Goal: Task Accomplishment & Management: Manage account settings

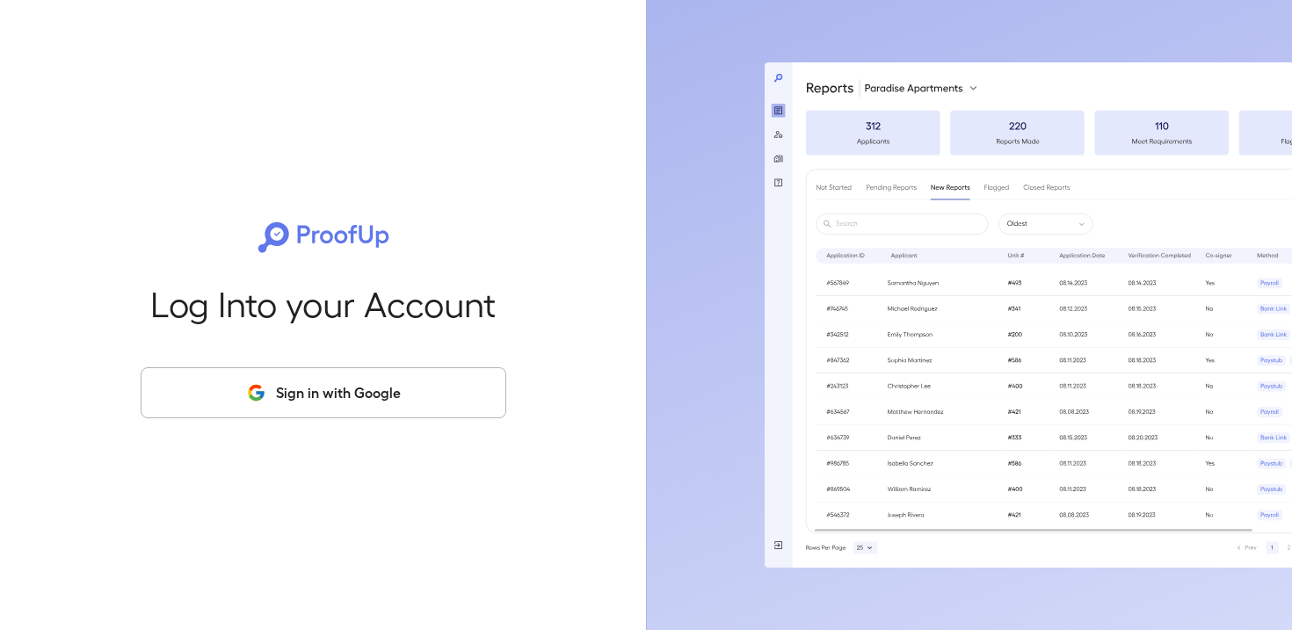
click at [306, 382] on button "Sign in with Google" at bounding box center [324, 392] width 366 height 51
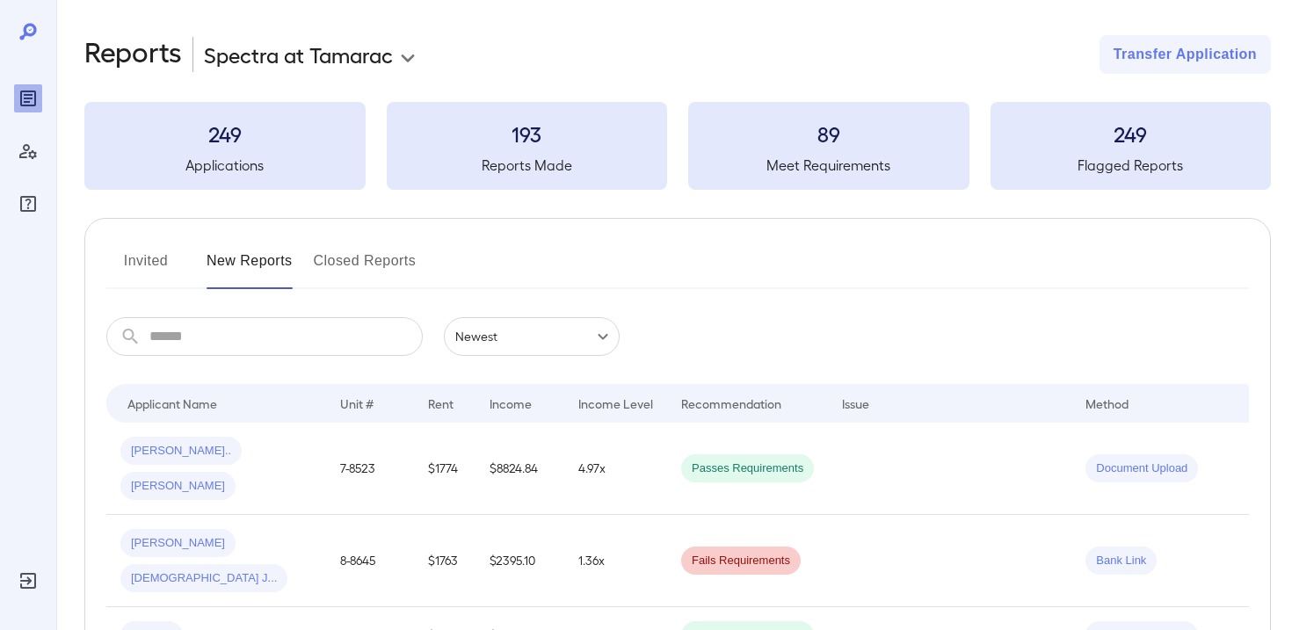
click at [382, 59] on body "**********" at bounding box center [646, 315] width 1292 height 630
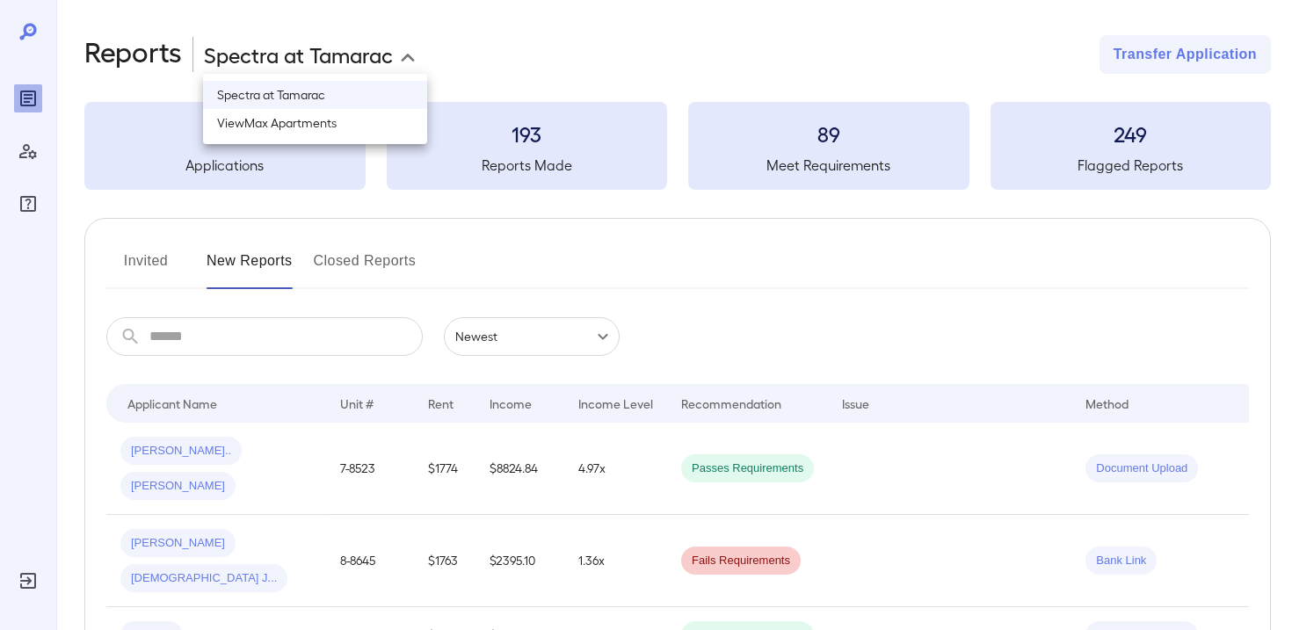
click at [299, 125] on li "ViewMax Apartments" at bounding box center [315, 123] width 224 height 28
type input "**********"
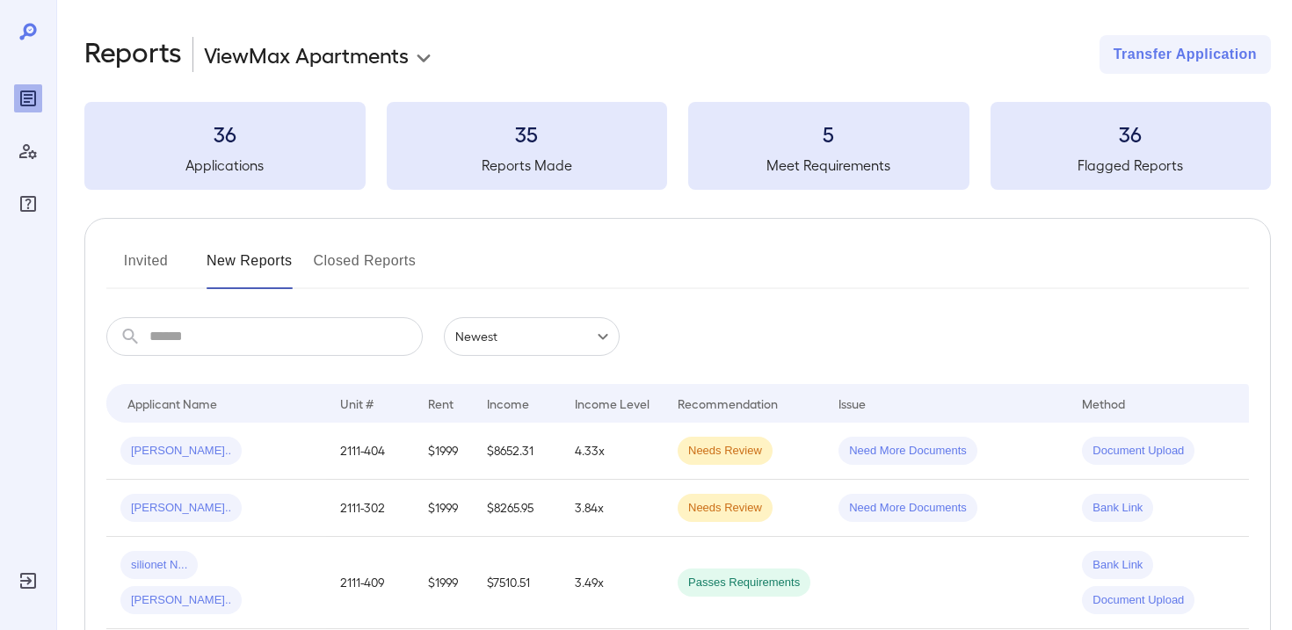
click at [154, 258] on button "Invited" at bounding box center [145, 268] width 79 height 42
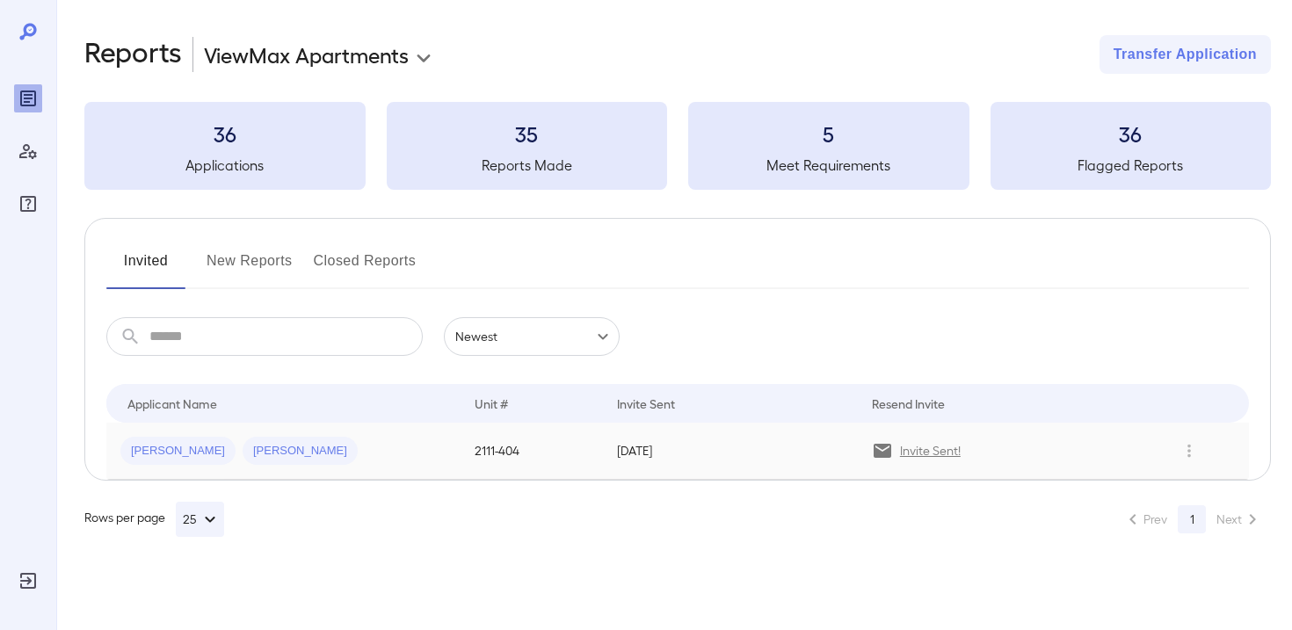
click at [367, 436] on td "Robert A... Taylor M..." at bounding box center [283, 451] width 354 height 57
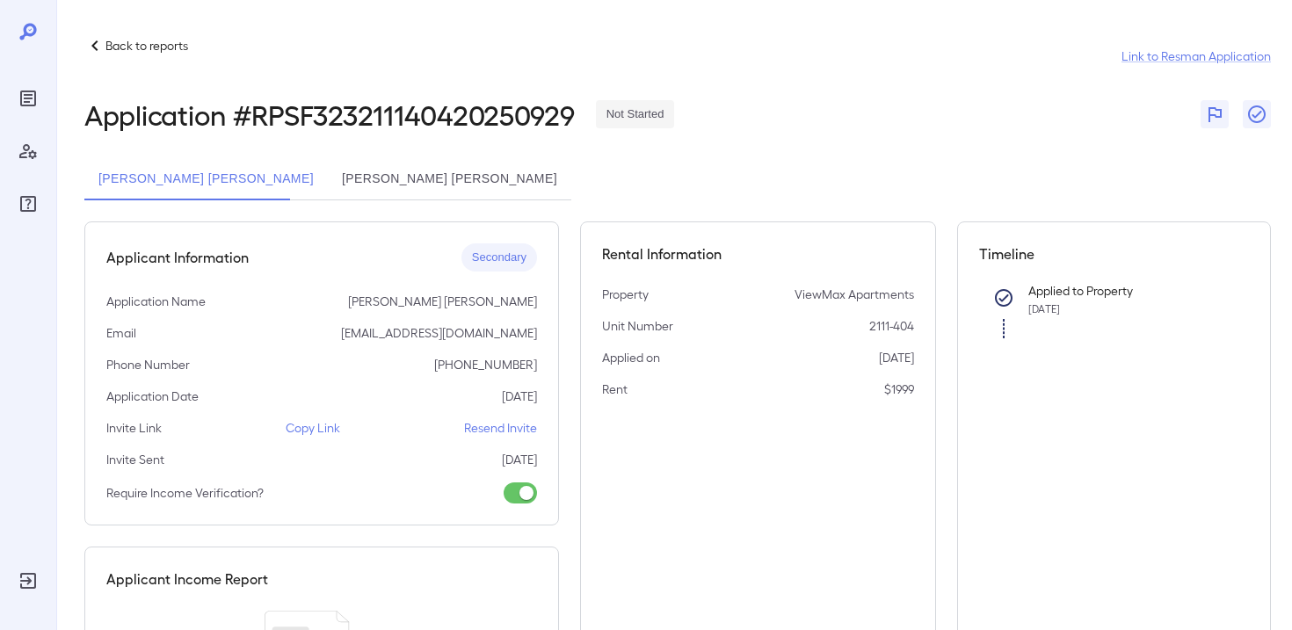
click at [524, 432] on p "Resend Invite" at bounding box center [500, 428] width 73 height 18
click at [370, 175] on button "Taylor Marie Johnson" at bounding box center [449, 179] width 243 height 42
click at [484, 428] on p "Resend Invite" at bounding box center [500, 428] width 73 height 18
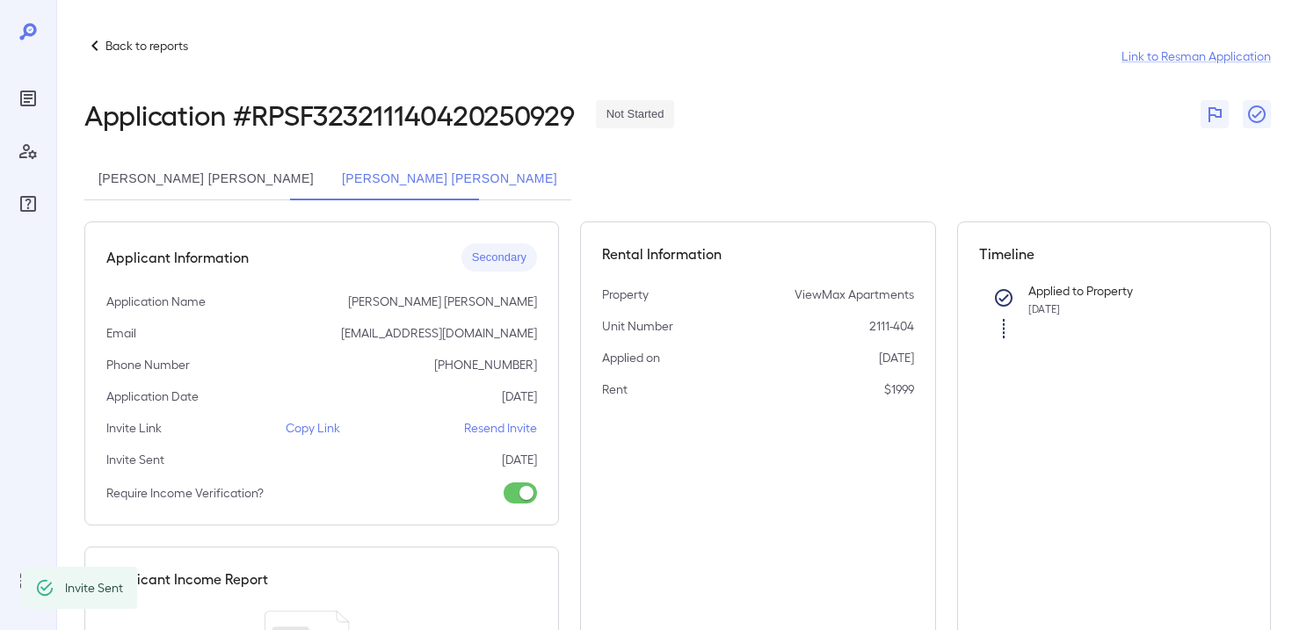
click at [519, 431] on p "Resend Invite" at bounding box center [500, 428] width 73 height 18
click at [497, 430] on p "Resend Invite" at bounding box center [500, 428] width 73 height 18
click at [185, 174] on button "Robert Anthony Murphy" at bounding box center [205, 179] width 243 height 42
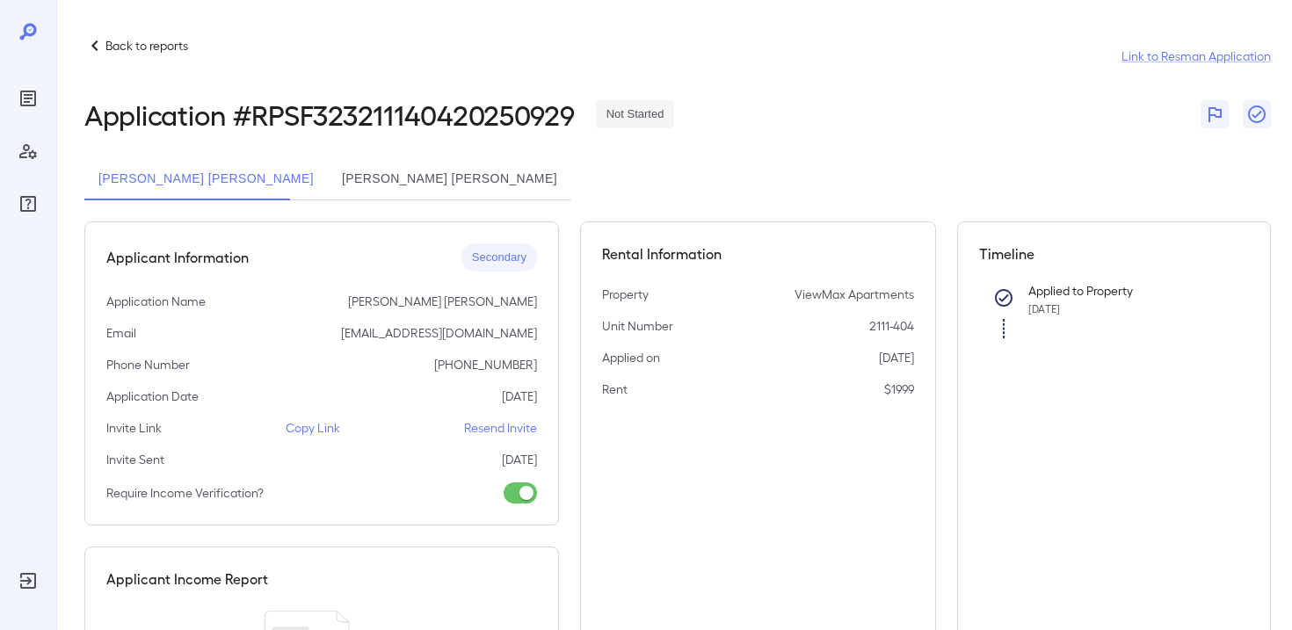
click at [512, 429] on p "Resend Invite" at bounding box center [500, 428] width 73 height 18
click at [413, 164] on button "[PERSON_NAME] [PERSON_NAME]" at bounding box center [449, 179] width 243 height 42
click at [503, 437] on div "Applicant Information Secondary Application Name Taylor Marie Johnson Email tay…" at bounding box center [321, 373] width 475 height 304
click at [500, 422] on p "Resend Invite" at bounding box center [500, 428] width 73 height 18
click at [313, 428] on p "Copy Link" at bounding box center [313, 428] width 54 height 18
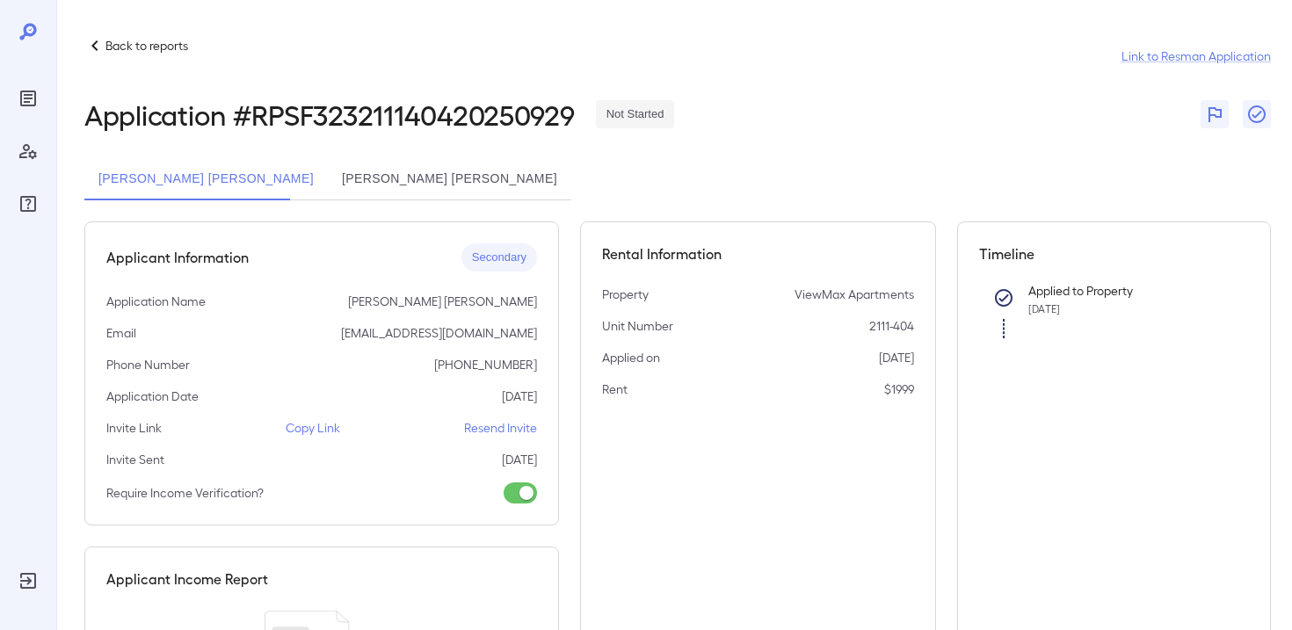
click at [498, 439] on div "Applicant Information Secondary Application Name [PERSON_NAME] [PERSON_NAME] Em…" at bounding box center [321, 373] width 475 height 304
click at [495, 432] on p "Resend Invite" at bounding box center [500, 428] width 73 height 18
click at [422, 183] on button "[PERSON_NAME] [PERSON_NAME]" at bounding box center [449, 179] width 243 height 42
click at [500, 428] on p "Resend Invite" at bounding box center [500, 428] width 73 height 18
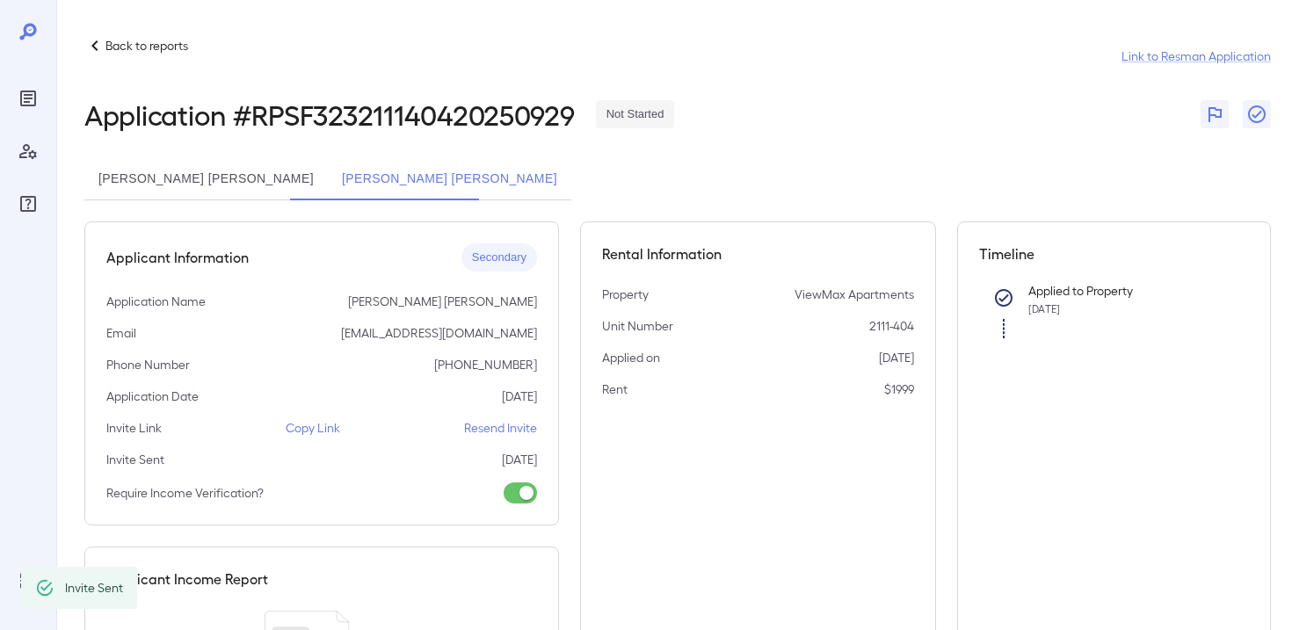
click at [315, 427] on p "Copy Link" at bounding box center [313, 428] width 54 height 18
click at [314, 431] on p "Copy Link" at bounding box center [313, 428] width 54 height 18
click at [190, 188] on button "[PERSON_NAME] [PERSON_NAME]" at bounding box center [205, 179] width 243 height 42
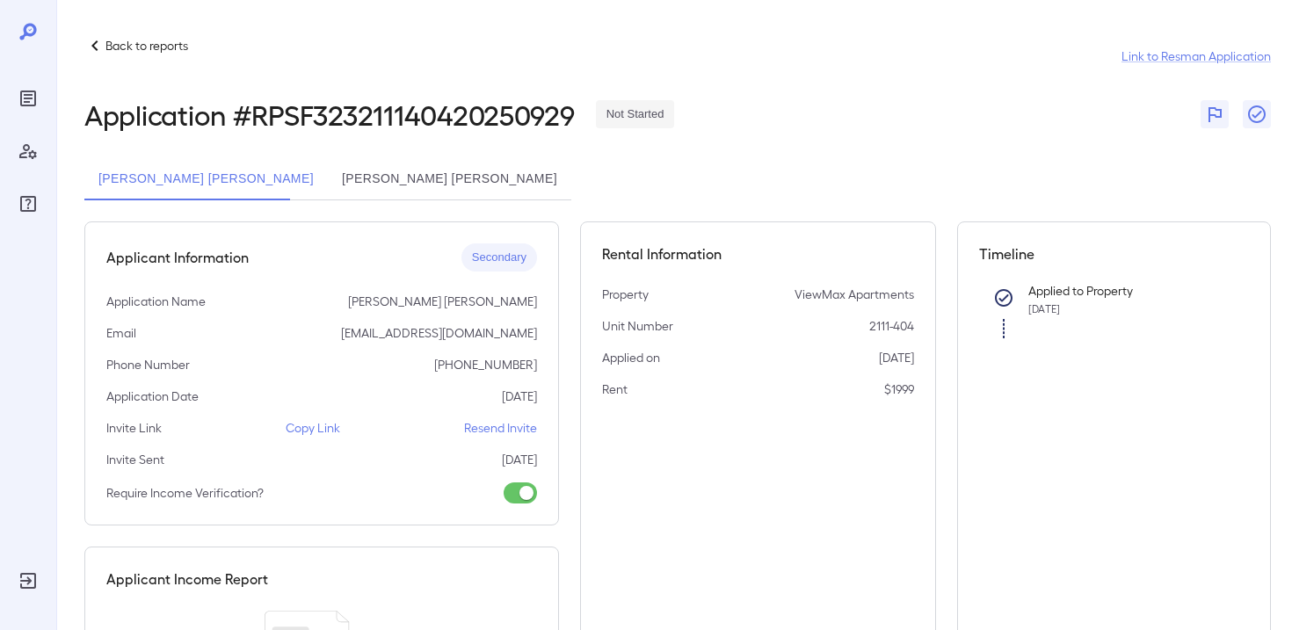
click at [408, 193] on button "[PERSON_NAME] [PERSON_NAME]" at bounding box center [449, 179] width 243 height 42
click at [375, 183] on button "[PERSON_NAME] [PERSON_NAME]" at bounding box center [449, 179] width 243 height 42
click at [412, 183] on button "[PERSON_NAME] [PERSON_NAME]" at bounding box center [449, 179] width 243 height 42
click at [225, 182] on button "[PERSON_NAME] [PERSON_NAME]" at bounding box center [205, 179] width 243 height 42
click at [374, 186] on button "[PERSON_NAME] [PERSON_NAME]" at bounding box center [449, 179] width 243 height 42
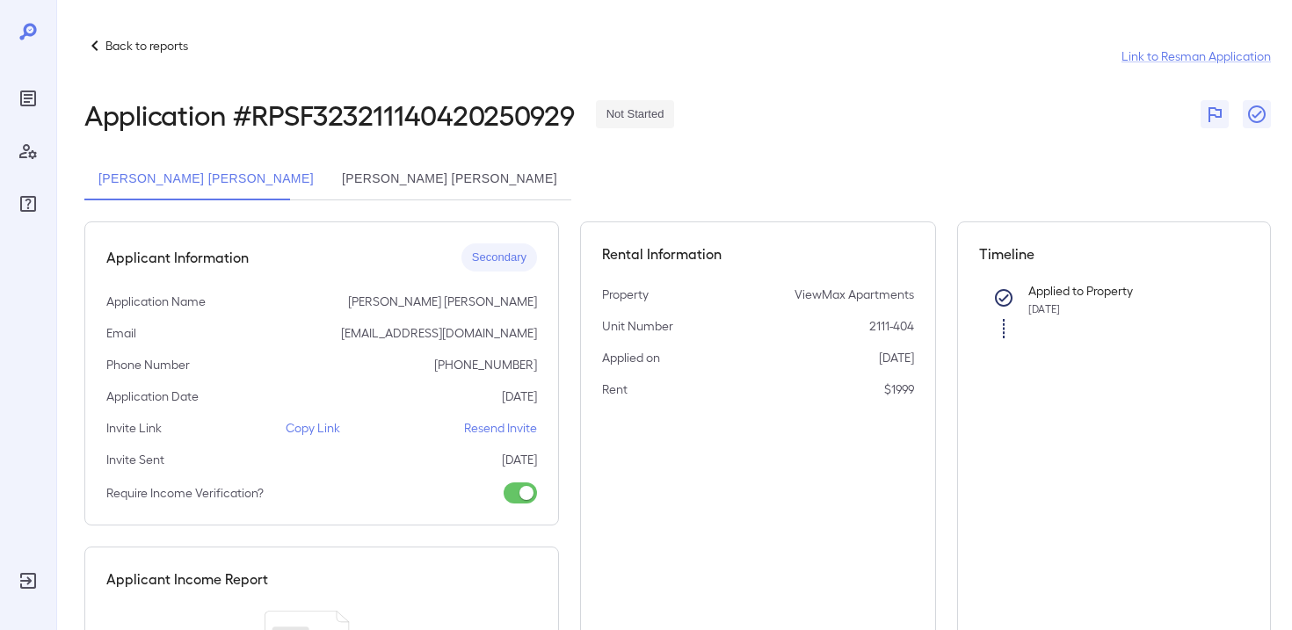
click at [408, 190] on button "[PERSON_NAME] [PERSON_NAME]" at bounding box center [449, 179] width 243 height 42
click at [324, 425] on p "Copy Link" at bounding box center [313, 428] width 54 height 18
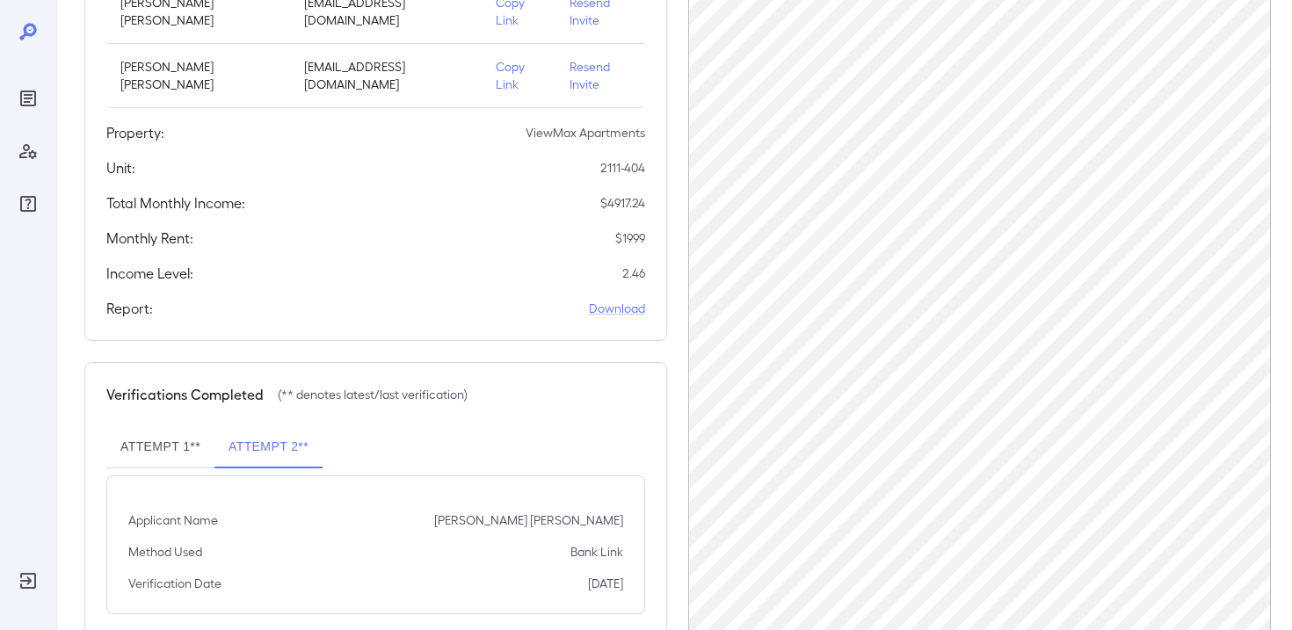
scroll to position [334, 0]
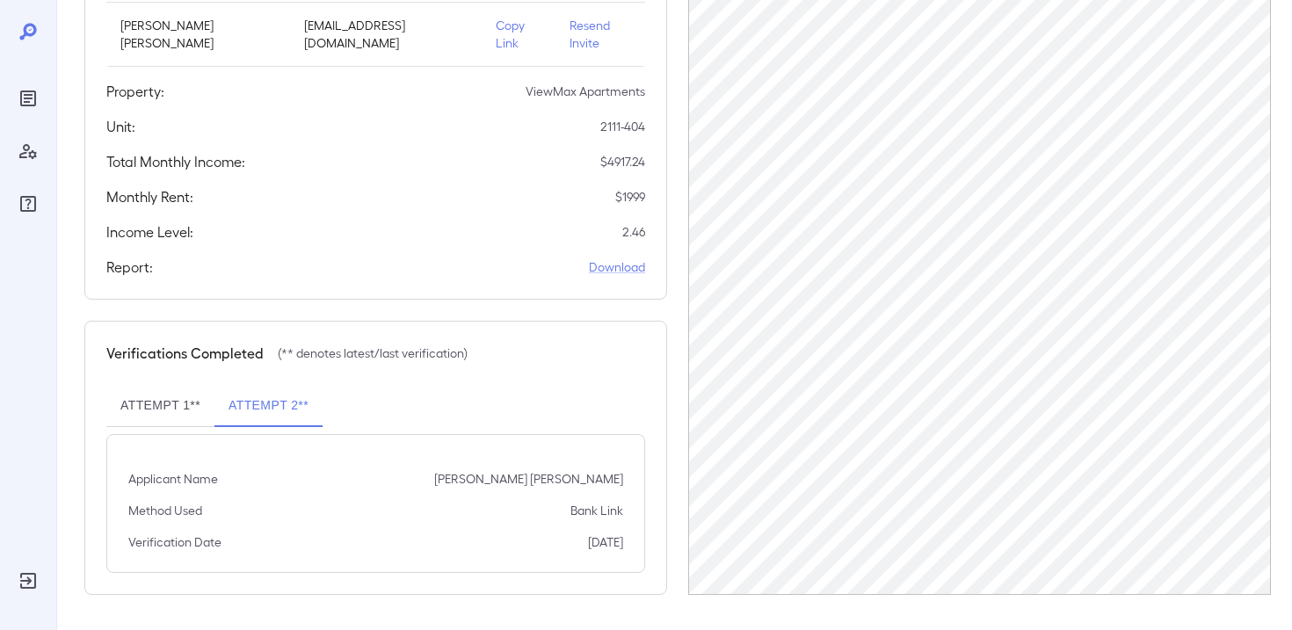
click at [152, 402] on button "Attempt 1**" at bounding box center [160, 406] width 108 height 42
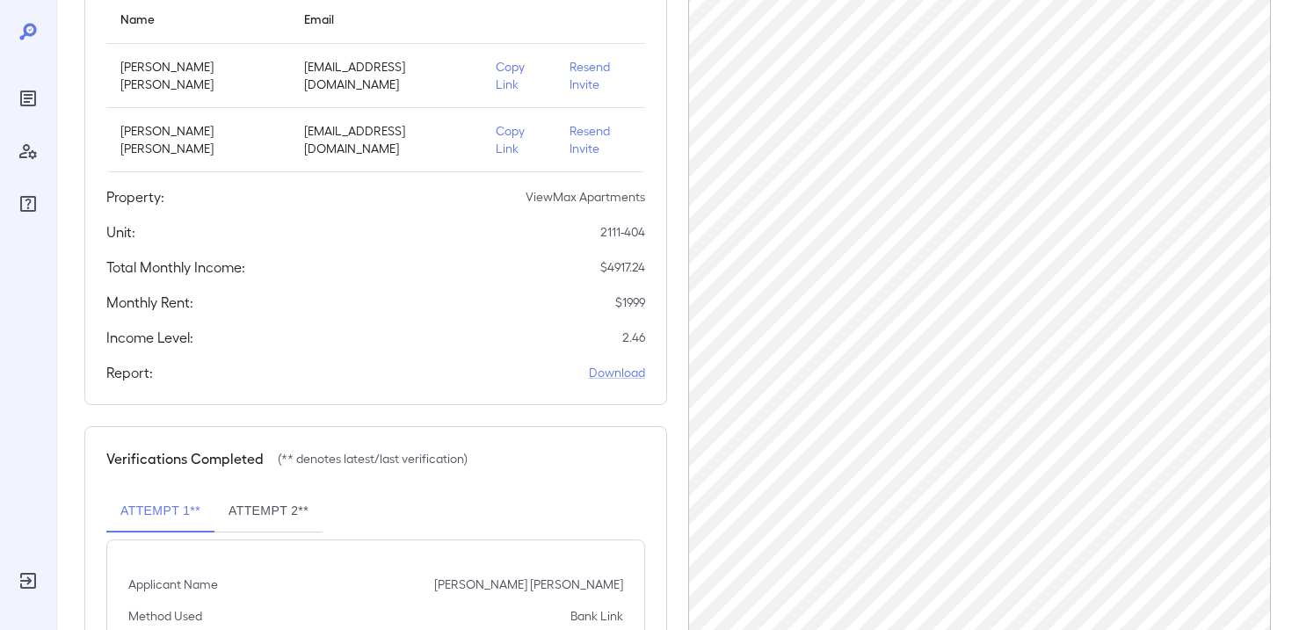
scroll to position [0, 0]
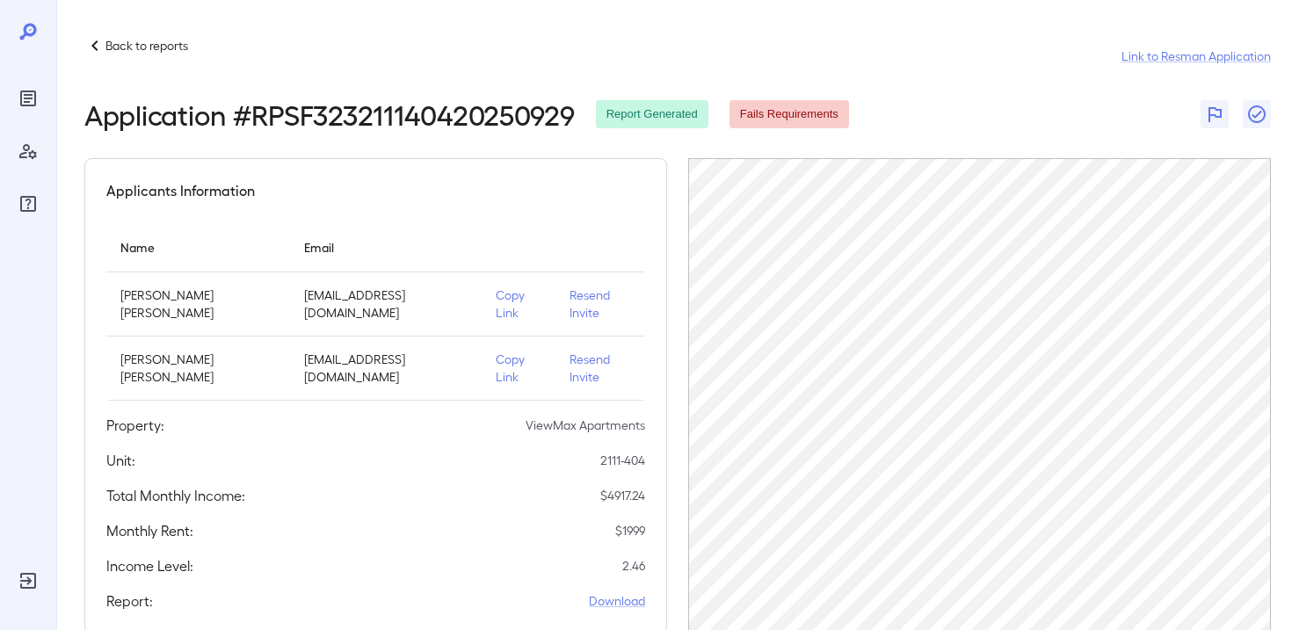
click at [125, 43] on p "Back to reports" at bounding box center [146, 46] width 83 height 18
